Goal: Navigation & Orientation: Find specific page/section

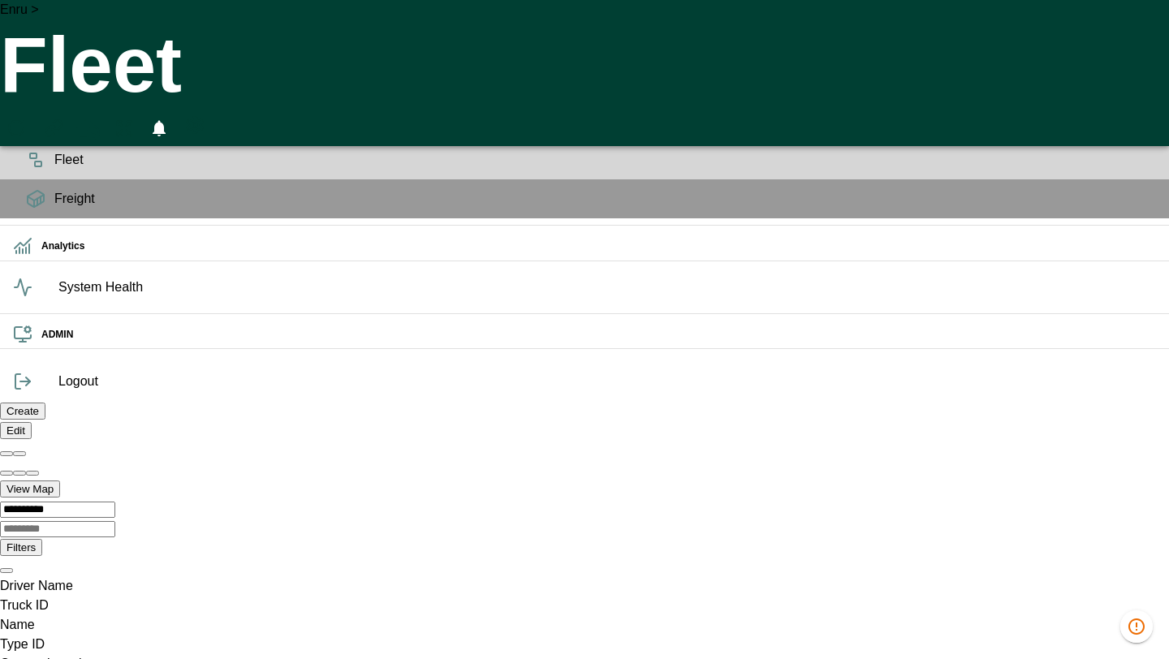
scroll to position [0, 32421]
